Goal: Contribute content: Contribute content

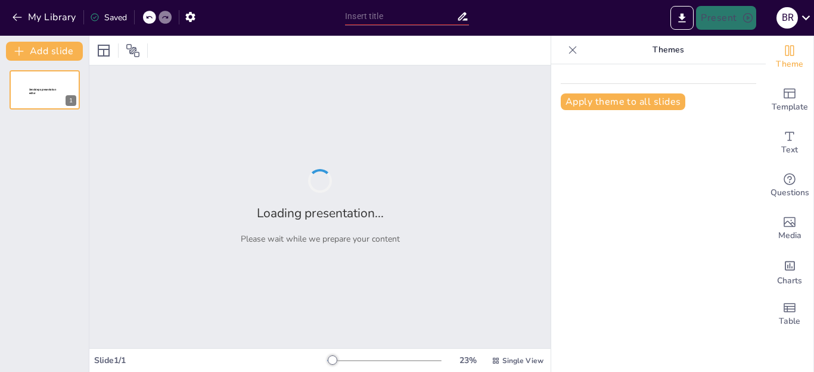
type input "El Rol de las Organizaciones de Apoyo en el Financiamiento del Deporte Ecuatori…"
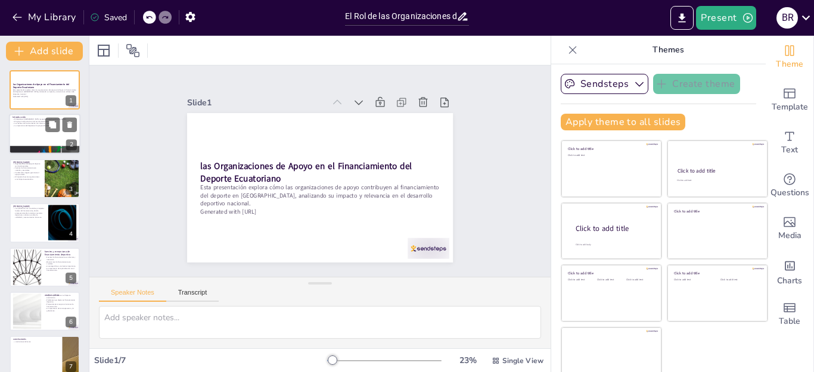
click at [18, 132] on div at bounding box center [44, 134] width 71 height 41
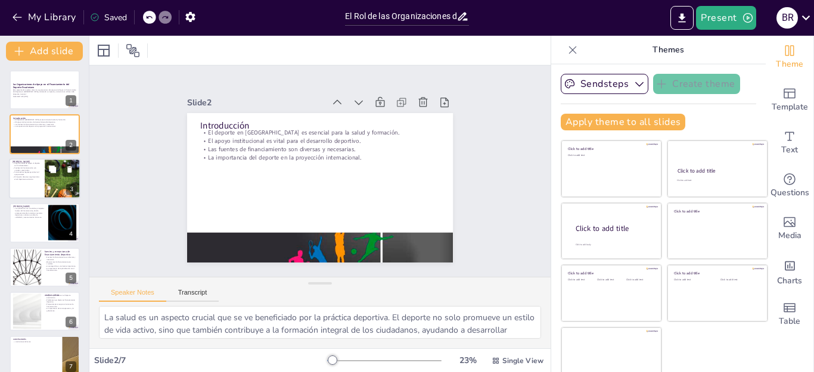
click at [43, 189] on div at bounding box center [44, 178] width 71 height 41
type textarea "Las organizaciones de apoyo son cruciales para el desarrollo del deporte. Sin e…"
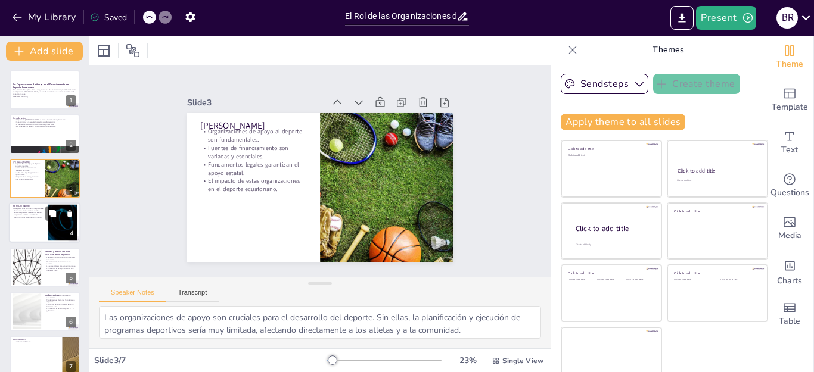
click at [34, 220] on div at bounding box center [44, 223] width 71 height 41
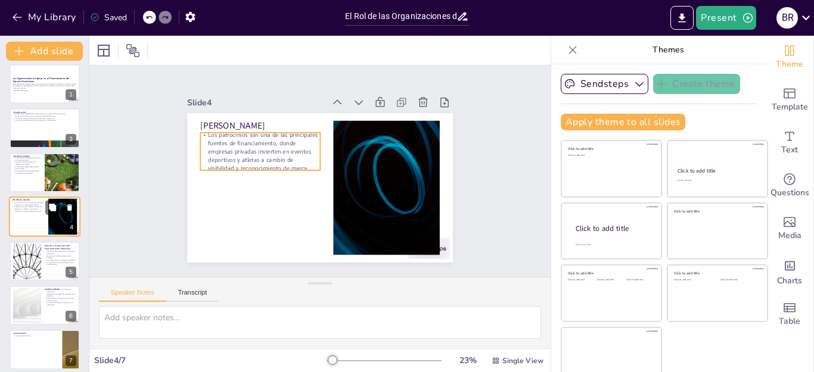
scroll to position [13, 0]
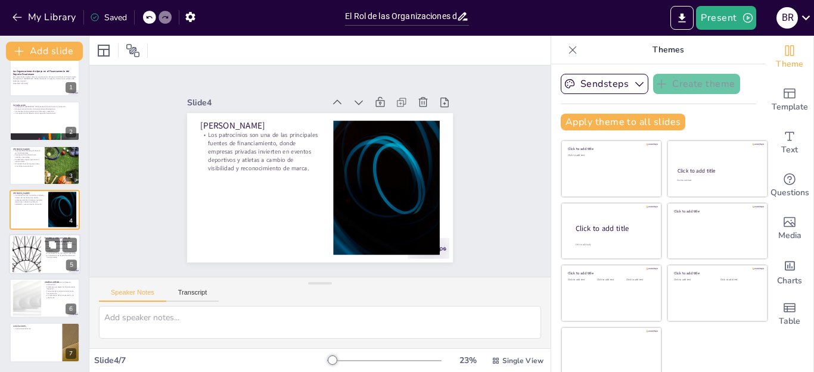
click at [32, 258] on div at bounding box center [27, 254] width 64 height 36
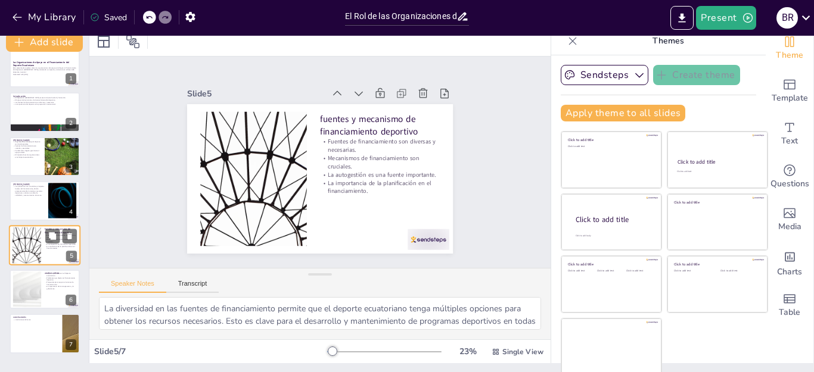
scroll to position [12, 0]
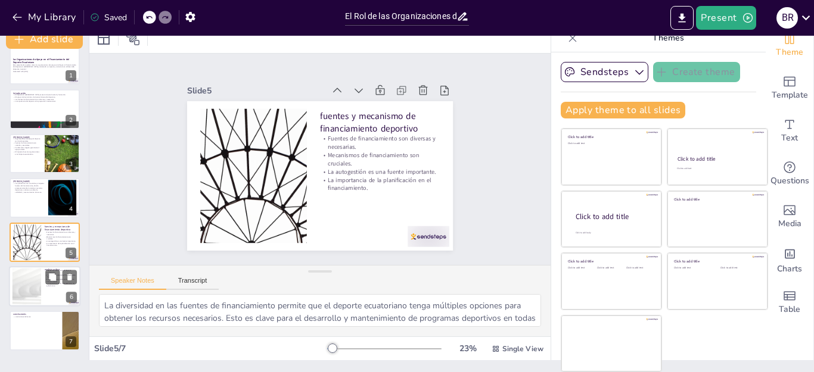
click at [32, 281] on div at bounding box center [27, 287] width 64 height 36
type textarea "Los logros alcanzados por los atletas [DEMOGRAPHIC_DATA] en competiciones inter…"
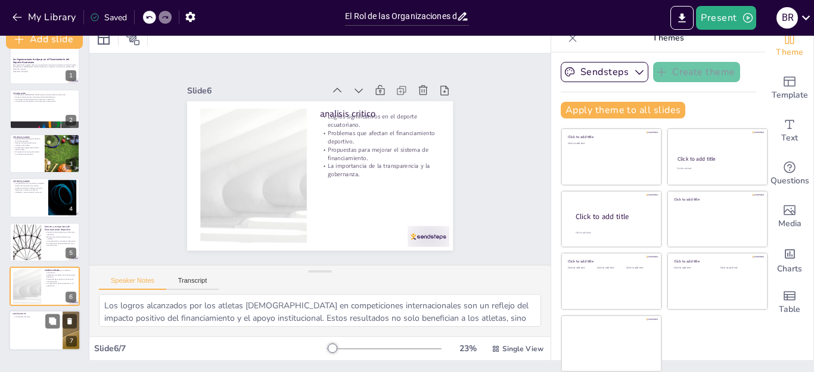
click at [26, 335] on div at bounding box center [44, 331] width 71 height 41
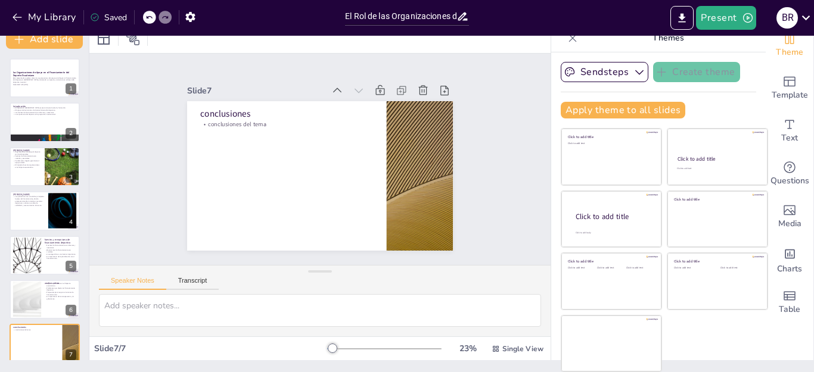
scroll to position [0, 0]
